Goal: Information Seeking & Learning: Learn about a topic

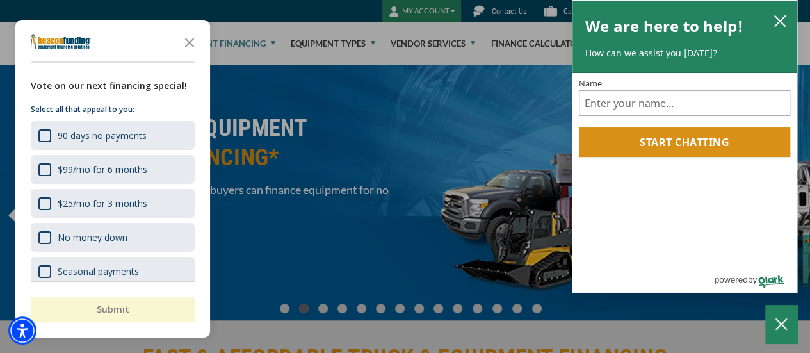
click at [187, 42] on icon "Close the survey" at bounding box center [190, 42] width 26 height 26
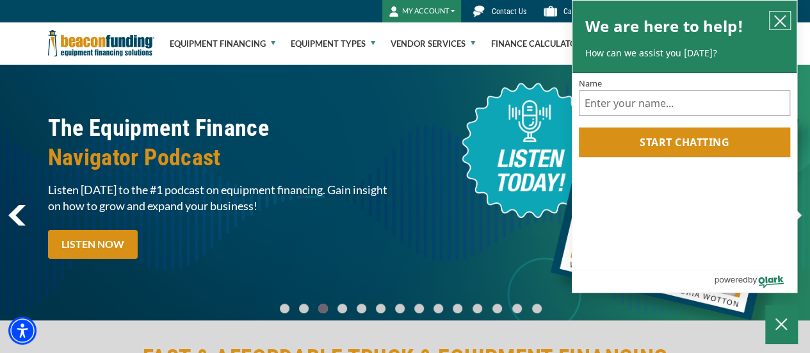
drag, startPoint x: 784, startPoint y: 16, endPoint x: 729, endPoint y: 54, distance: 67.7
click at [784, 16] on icon "close chatbox" at bounding box center [780, 21] width 10 height 10
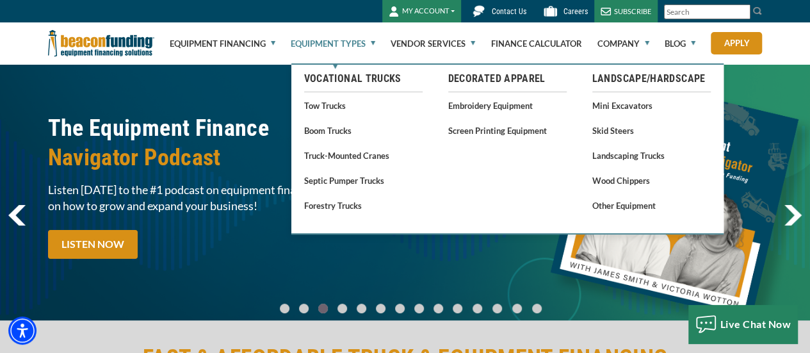
click at [327, 47] on link "Equipment Types" at bounding box center [333, 43] width 85 height 41
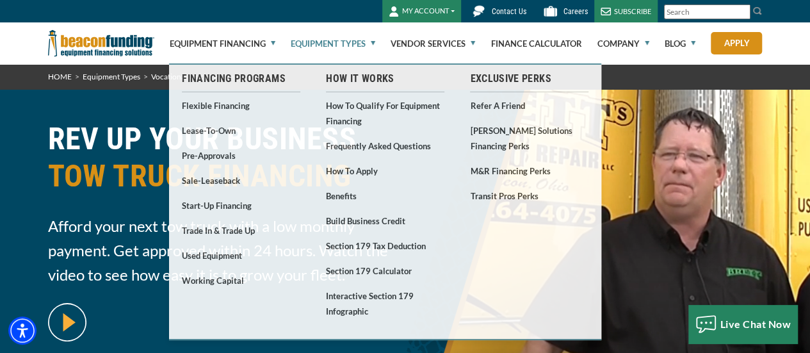
click at [0, 134] on div "REV UP YOUR BUSINESS TOW TRUCK FINANCING Afford your next tow truck with a low …" at bounding box center [405, 234] width 810 height 288
